Goal: Information Seeking & Learning: Understand process/instructions

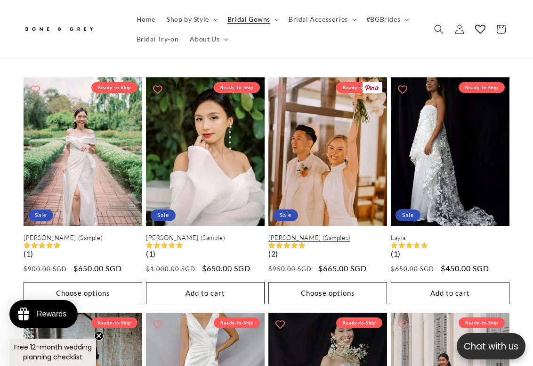
scroll to position [0, 342]
click at [320, 234] on link "[PERSON_NAME] (Samples)" at bounding box center [328, 238] width 119 height 8
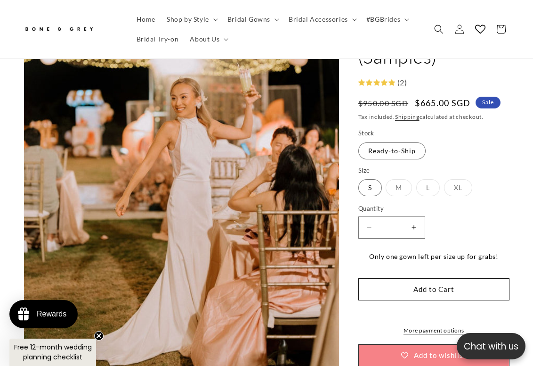
scroll to position [0, 171]
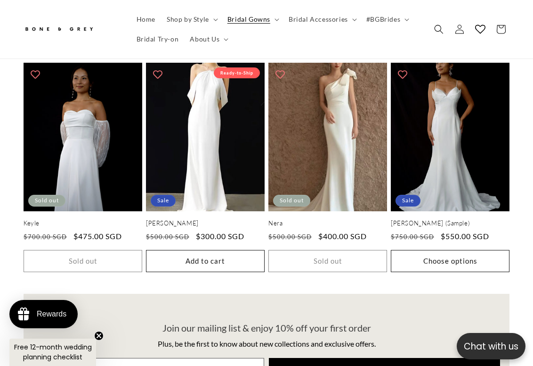
scroll to position [1436, 0]
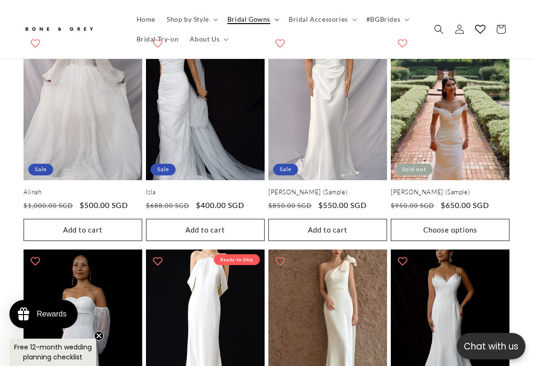
click at [239, 17] on span "Bridal Gowns" at bounding box center [249, 19] width 43 height 8
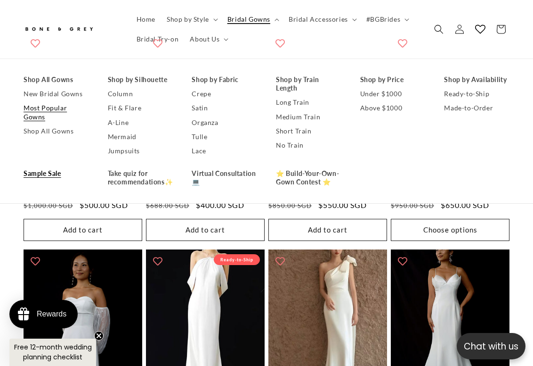
scroll to position [0, 342]
click at [382, 94] on link "Under $1000" at bounding box center [392, 94] width 65 height 14
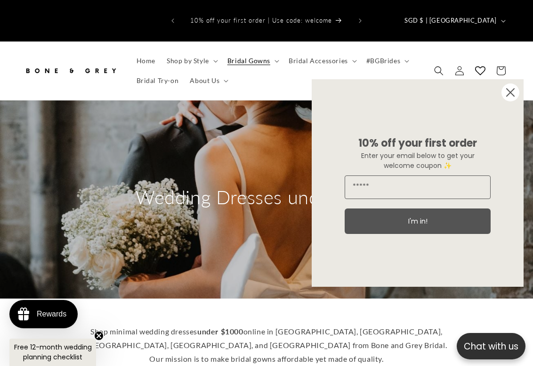
scroll to position [178, 0]
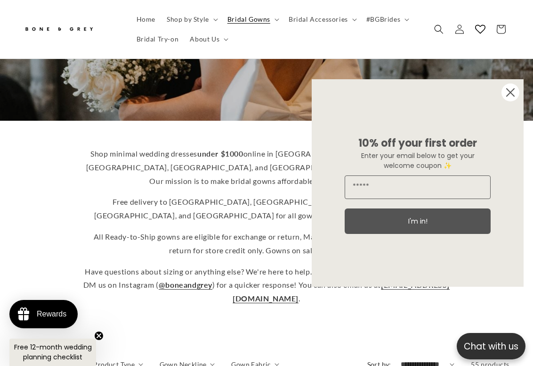
click at [511, 96] on circle "Close dialog" at bounding box center [511, 92] width 18 height 18
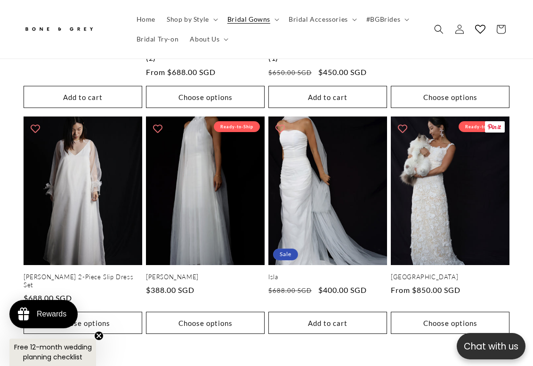
scroll to position [0, 0]
click at [155, 41] on span "Bridal Try-on" at bounding box center [158, 39] width 42 height 8
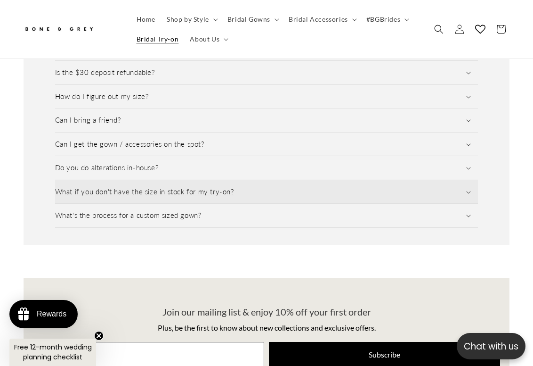
click at [247, 180] on summary "What if you don't have the size in stock for my try-on?" at bounding box center [267, 192] width 424 height 24
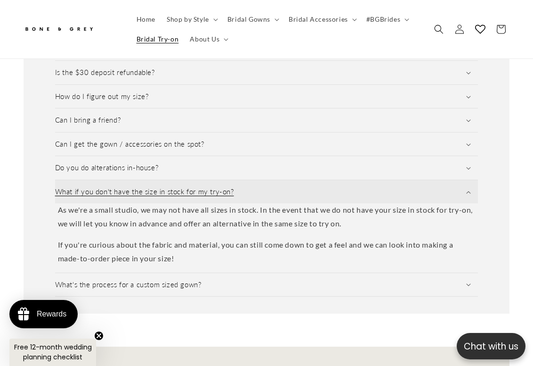
click at [247, 180] on summary "What if you don't have the size in stock for my try-on?" at bounding box center [267, 192] width 424 height 24
